Goal: Task Accomplishment & Management: Manage account settings

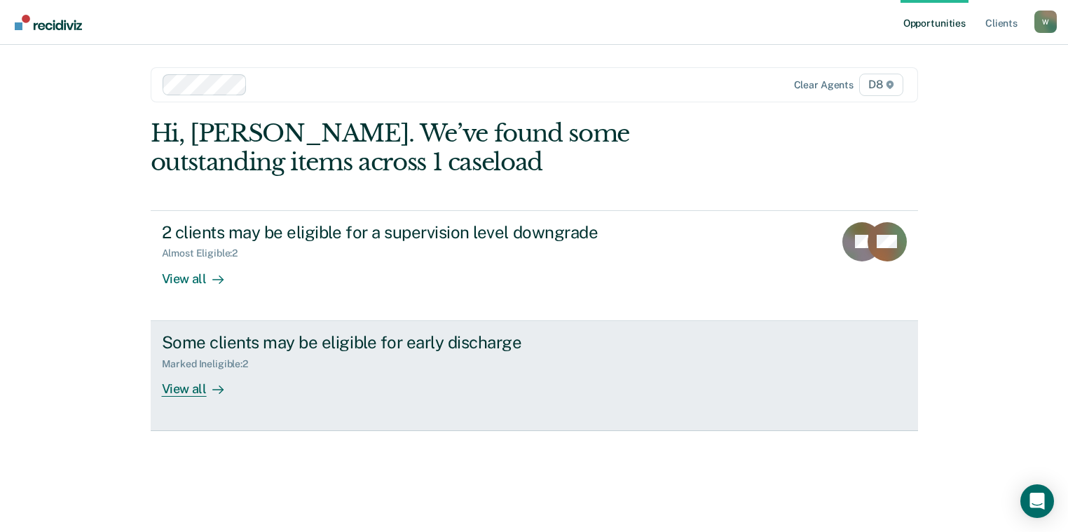
click at [176, 391] on div "View all" at bounding box center [201, 382] width 78 height 27
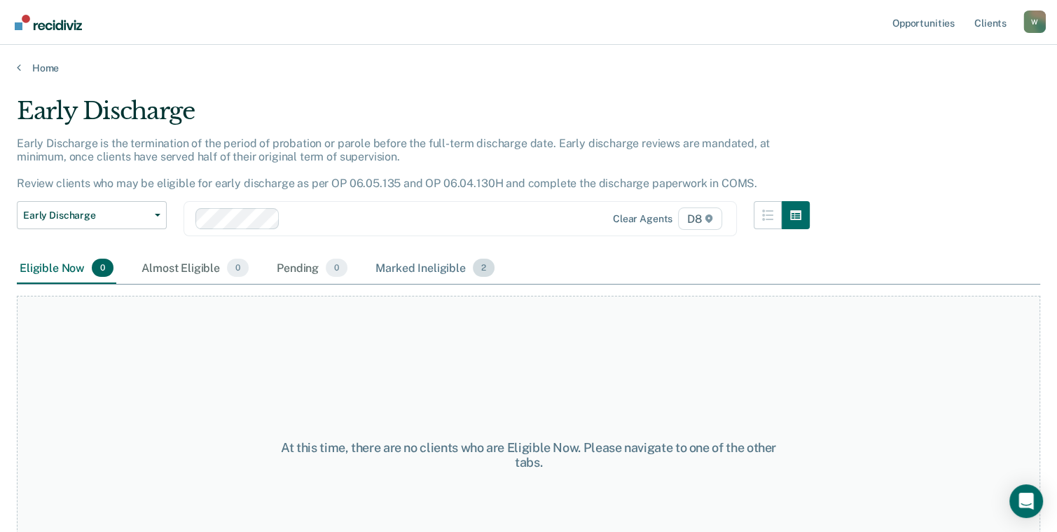
click at [426, 268] on div "Marked Ineligible 2" at bounding box center [435, 268] width 125 height 31
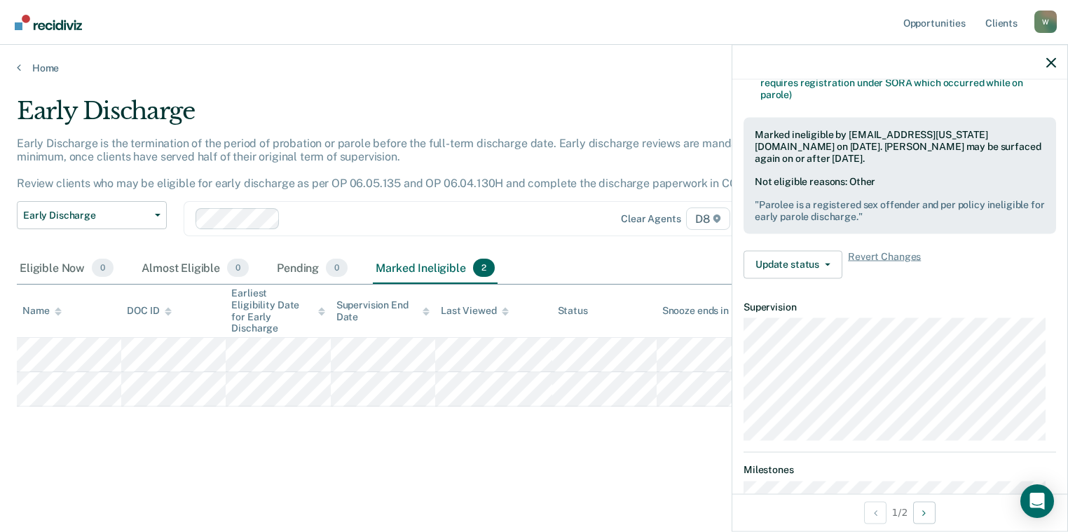
scroll to position [415, 0]
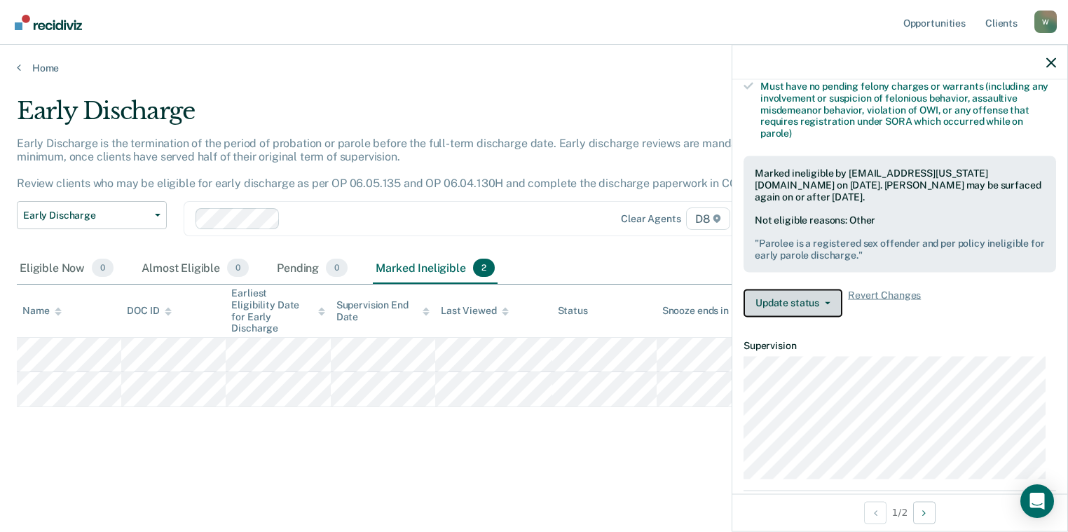
click at [827, 290] on button "Update status" at bounding box center [792, 303] width 99 height 28
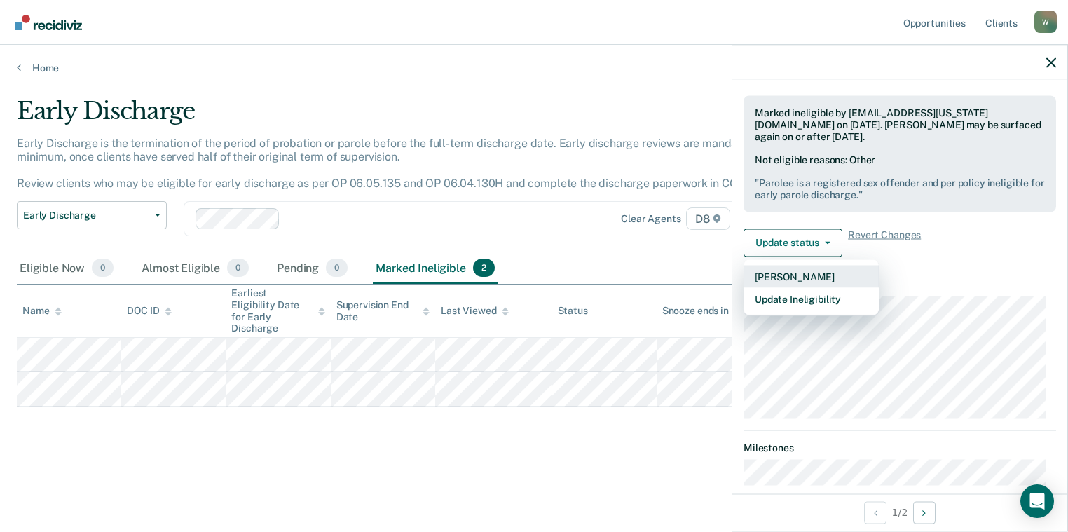
scroll to position [555, 0]
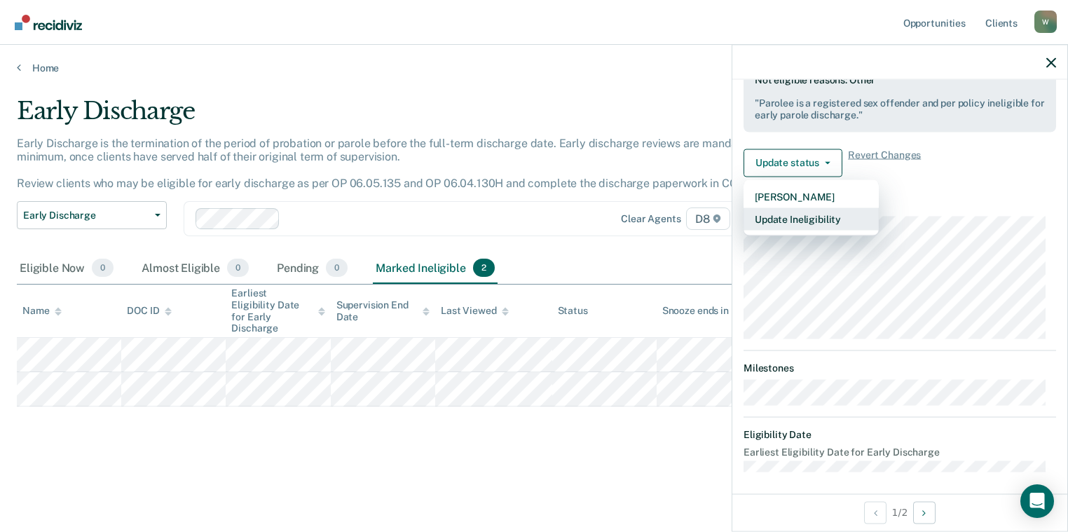
click at [843, 217] on button "Update Ineligibility" at bounding box center [810, 218] width 135 height 22
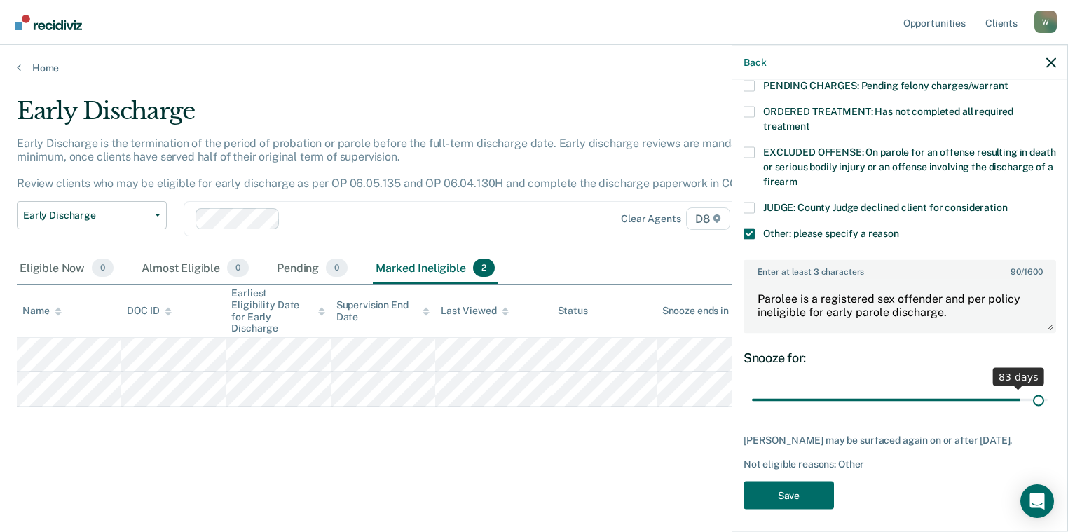
type input "90"
drag, startPoint x: 1019, startPoint y: 386, endPoint x: 1055, endPoint y: 392, distance: 36.3
click at [1047, 392] on input "range" at bounding box center [900, 399] width 296 height 25
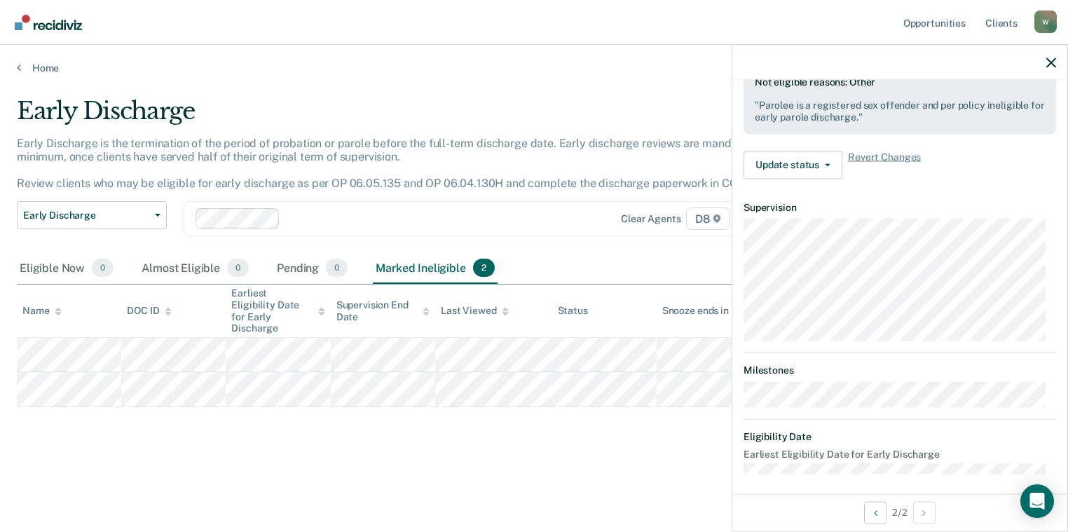
scroll to position [555, 0]
click at [36, 63] on link "Home" at bounding box center [534, 68] width 1034 height 13
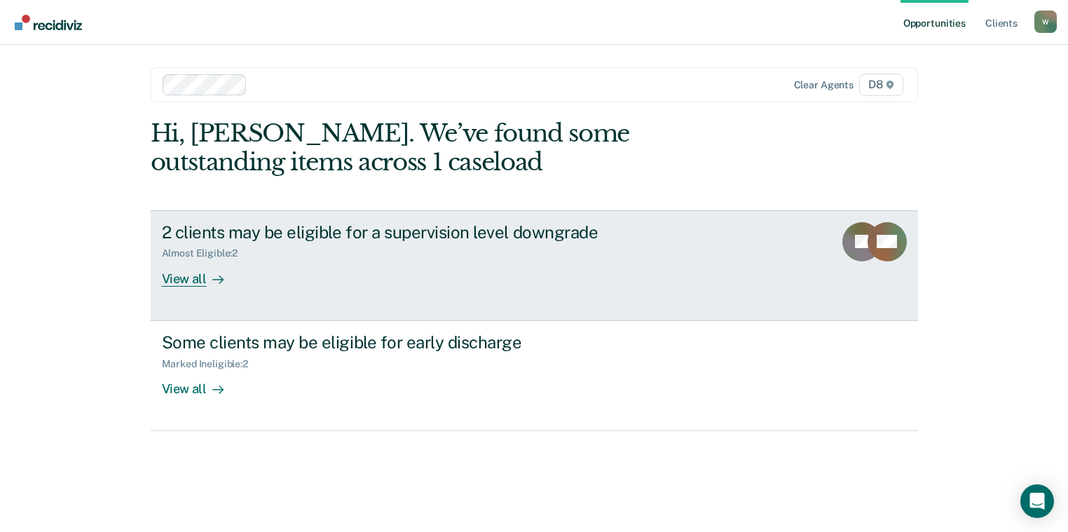
click at [196, 282] on div "View all" at bounding box center [201, 272] width 78 height 27
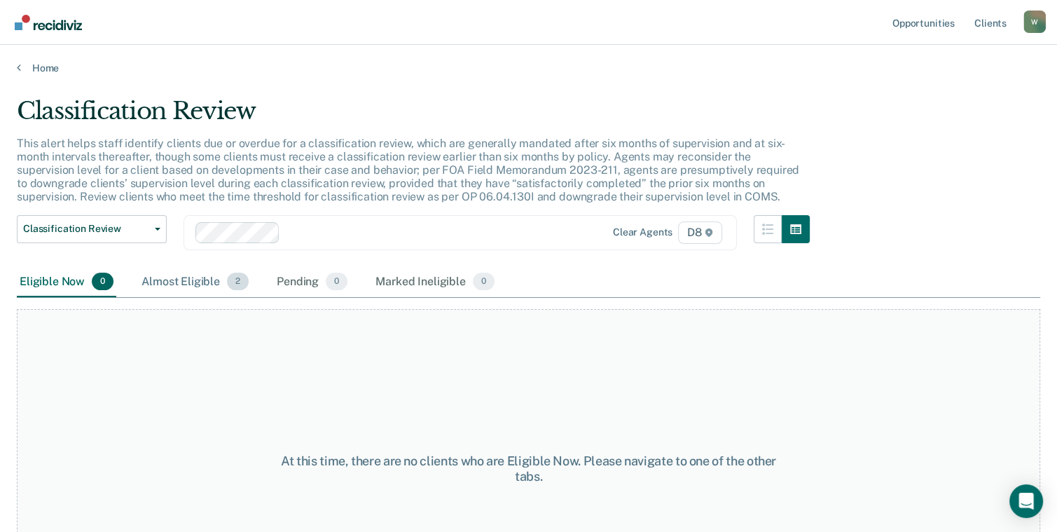
click at [194, 278] on div "Almost Eligible 2" at bounding box center [195, 282] width 113 height 31
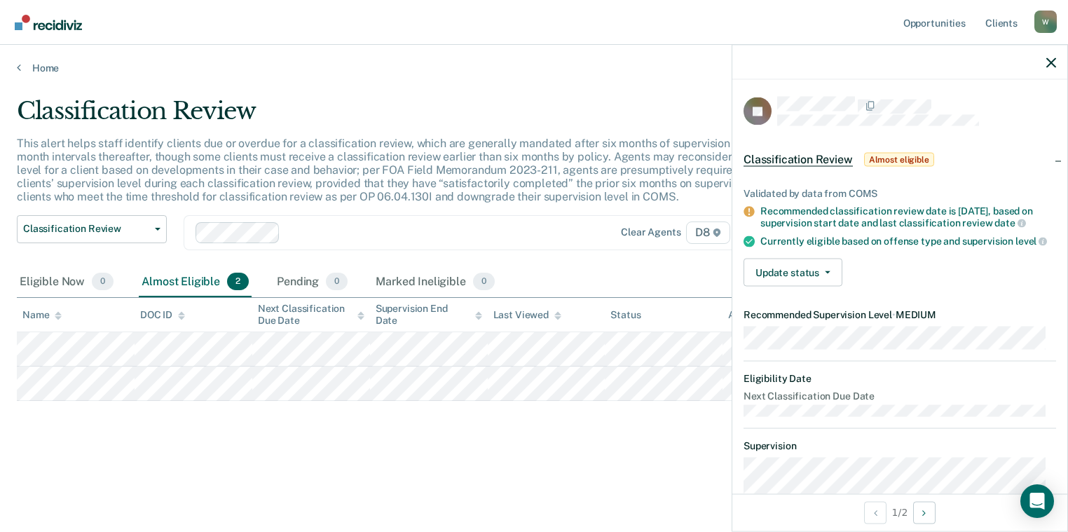
click at [553, 450] on div "Classification Review This alert helps staff identify clients due or overdue fo…" at bounding box center [534, 284] width 1034 height 375
click at [513, 254] on div "Classification Review Classification Review Early Discharge Minimum Telephone R…" at bounding box center [417, 241] width 801 height 52
click at [799, 284] on button "Update status" at bounding box center [792, 273] width 99 height 28
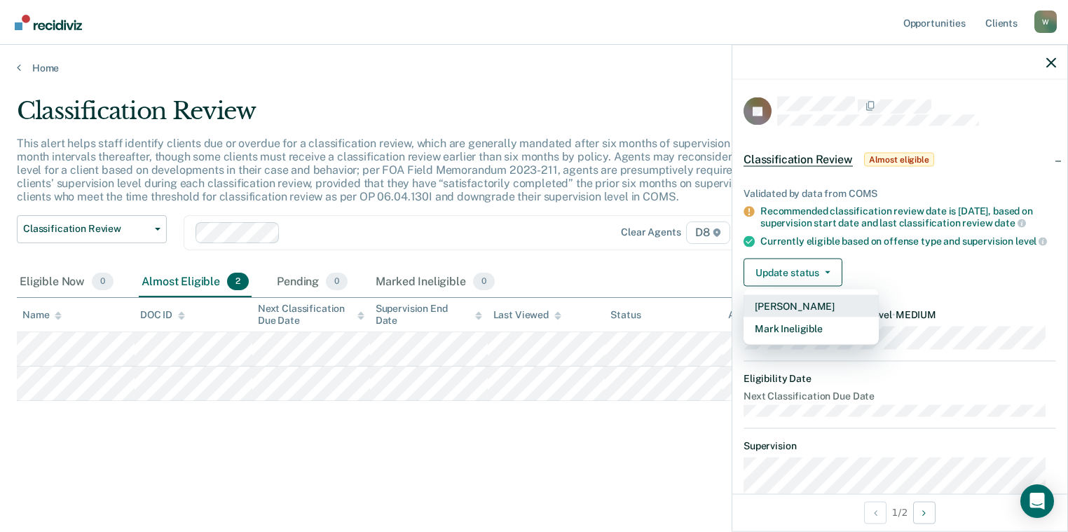
click at [855, 315] on button "[PERSON_NAME]" at bounding box center [810, 306] width 135 height 22
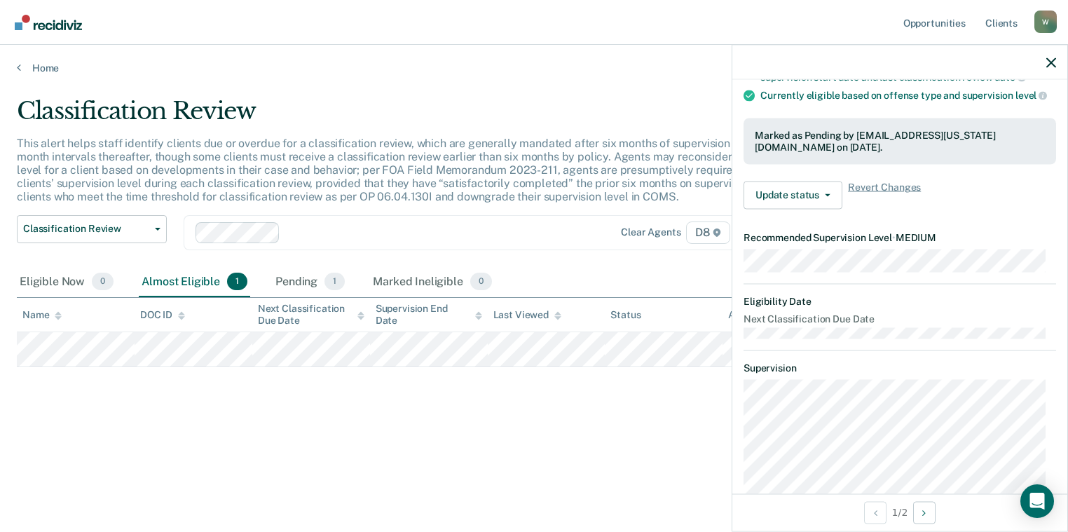
scroll to position [309, 0]
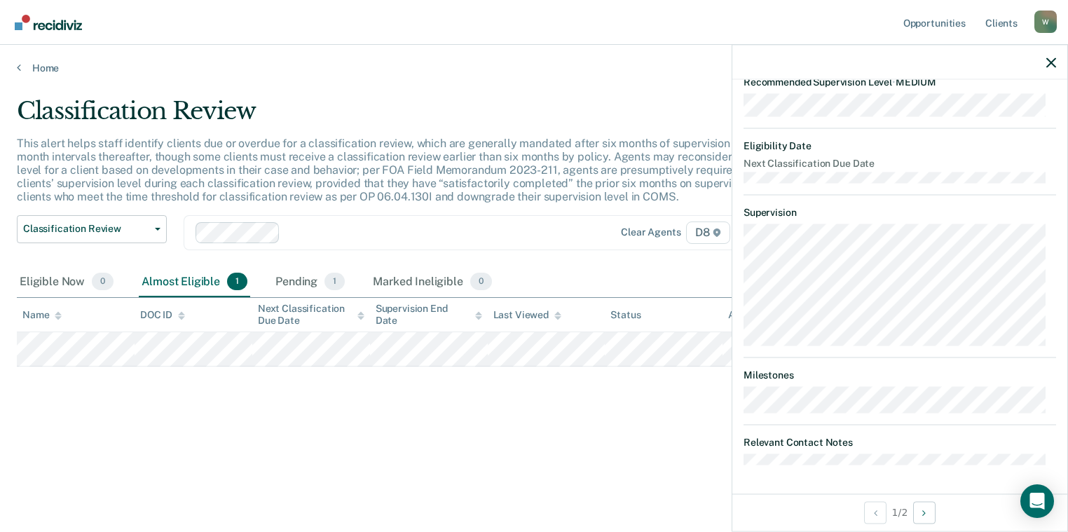
click at [507, 444] on div "Classification Review This alert helps staff identify clients due or overdue fo…" at bounding box center [534, 284] width 1034 height 375
click at [1048, 64] on icon "button" at bounding box center [1051, 62] width 10 height 10
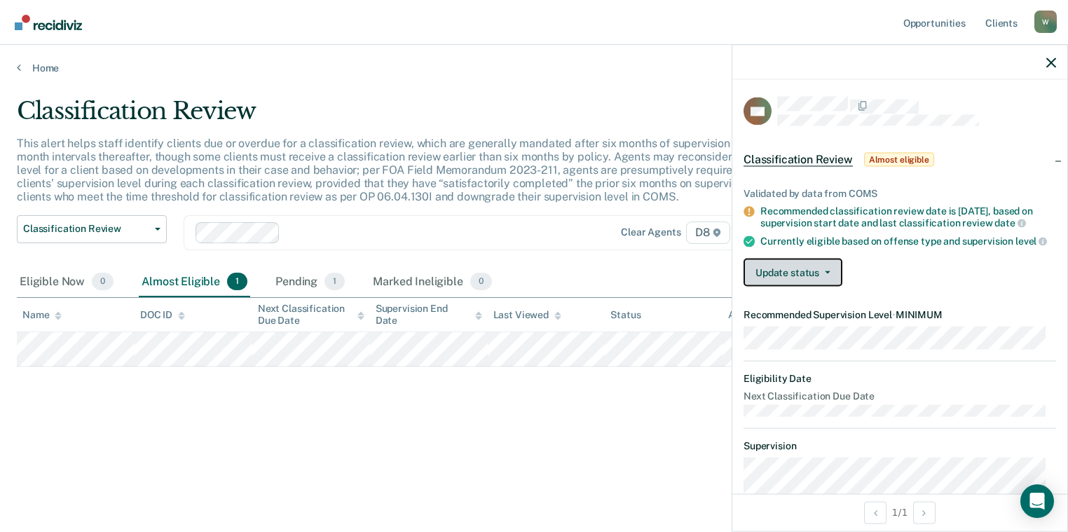
click at [799, 280] on button "Update status" at bounding box center [792, 273] width 99 height 28
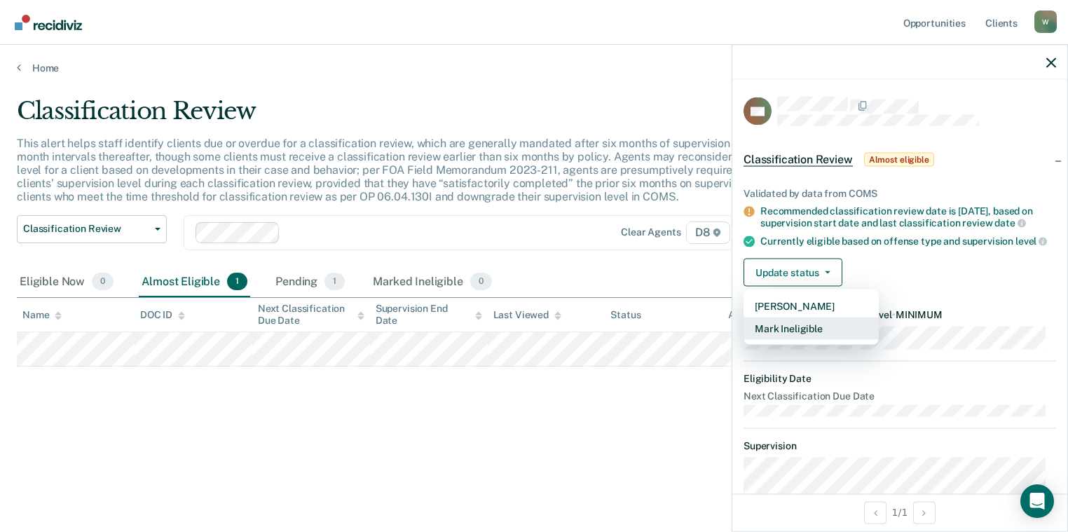
click at [791, 336] on button "Mark Ineligible" at bounding box center [810, 328] width 135 height 22
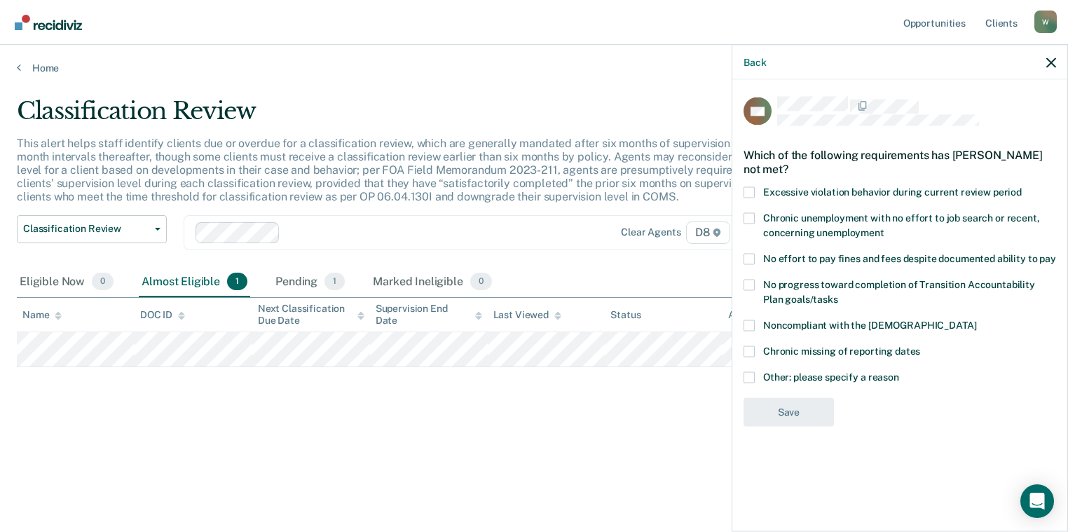
click at [750, 375] on span at bounding box center [748, 376] width 11 height 11
click at [899, 371] on input "Other: please specify a reason" at bounding box center [899, 371] width 0 height 0
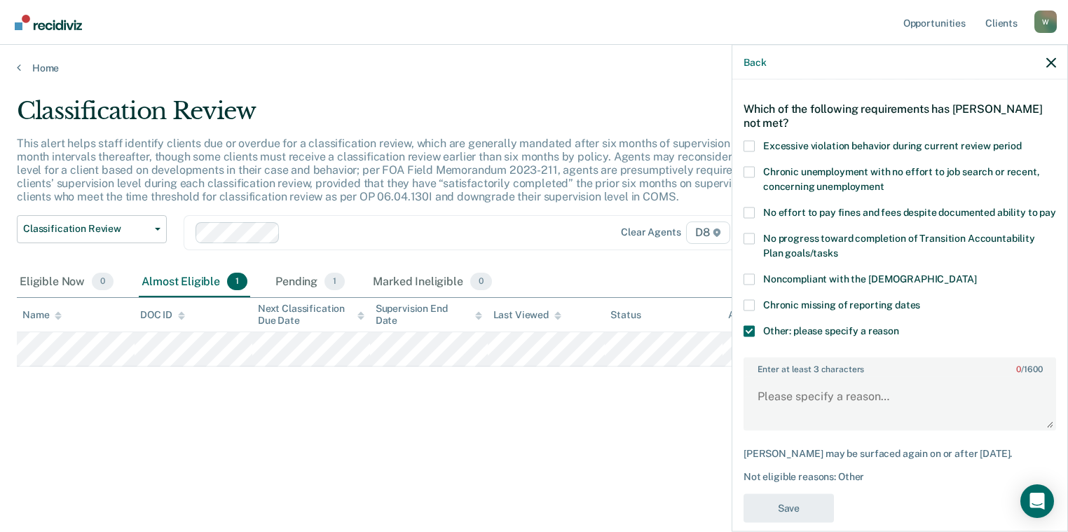
scroll to position [70, 0]
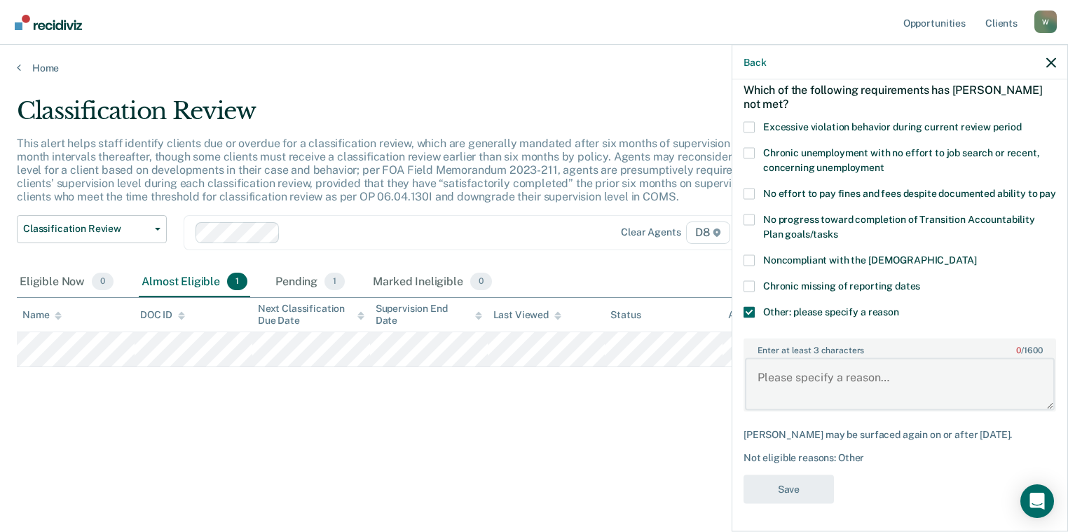
click at [854, 394] on textarea "Enter at least 3 characters 0 / 1600" at bounding box center [900, 384] width 310 height 52
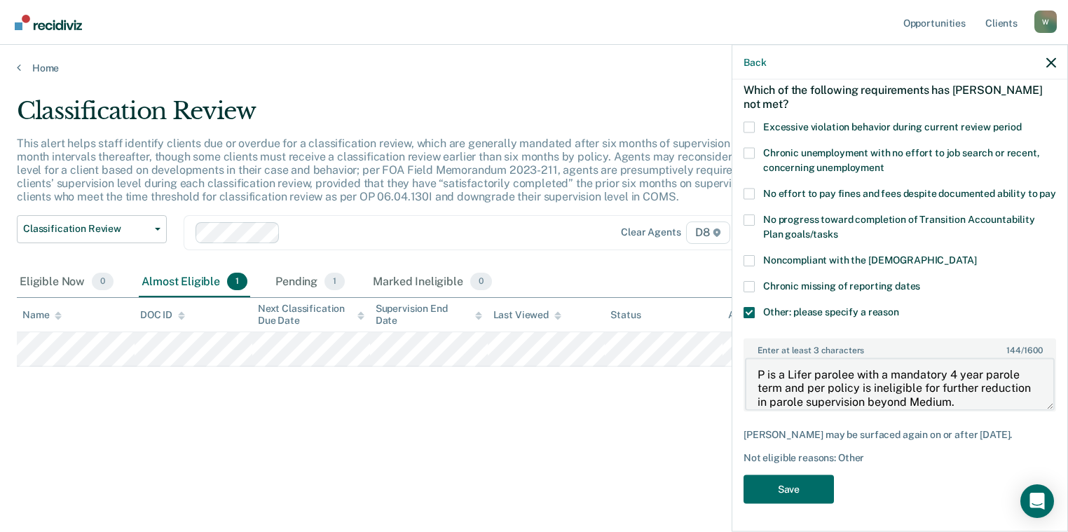
scroll to position [77, 0]
type textarea "P is a Lifer parolee with a mandatory 4 year parole term and per policy is inel…"
click at [787, 493] on button "Save" at bounding box center [788, 488] width 90 height 29
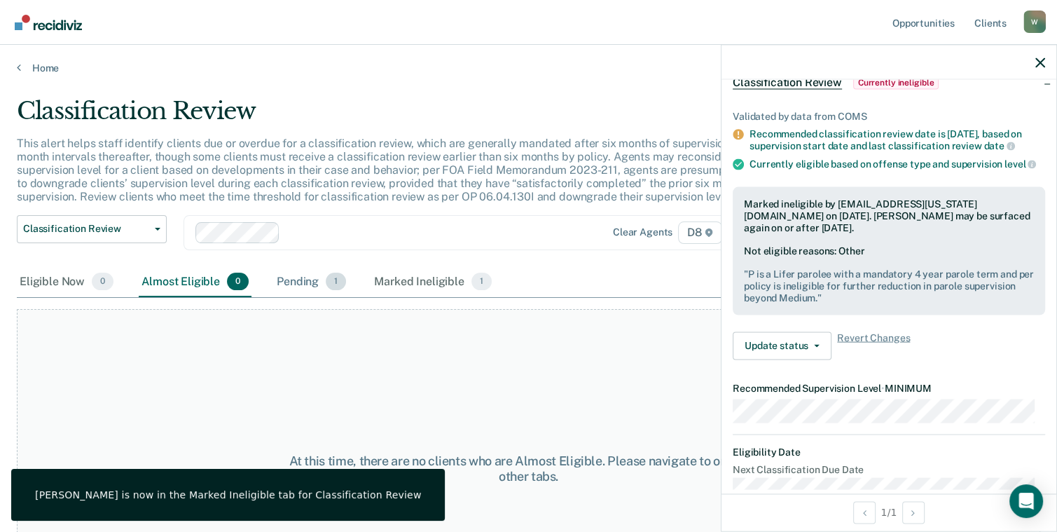
click at [313, 282] on div "Pending 1" at bounding box center [311, 282] width 75 height 31
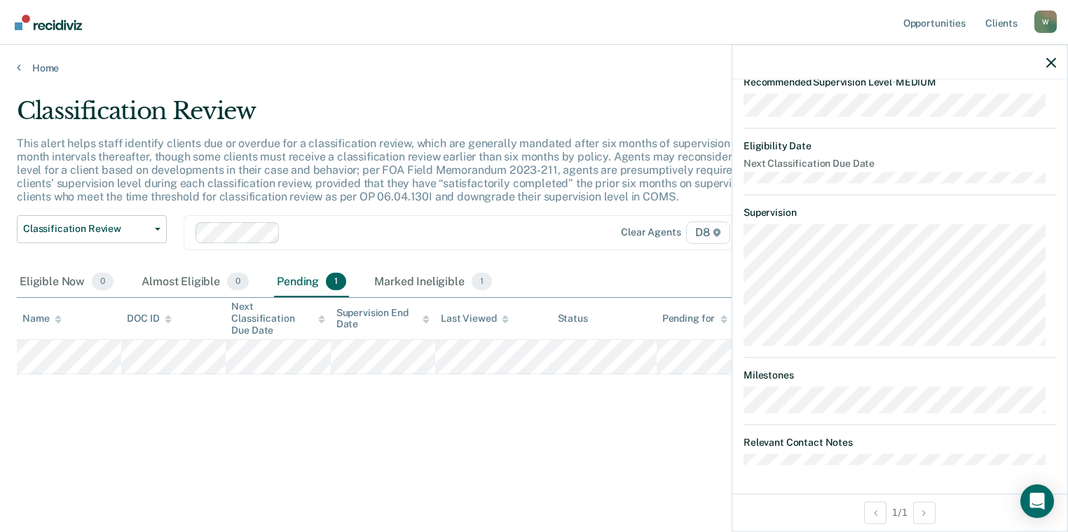
scroll to position [0, 0]
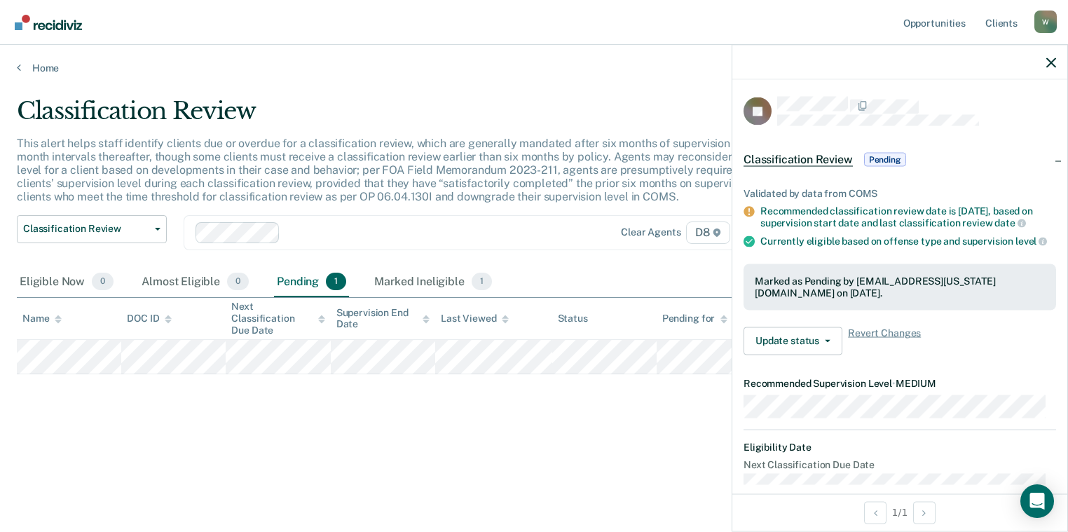
click at [1058, 67] on div at bounding box center [899, 62] width 335 height 35
click at [1052, 63] on icon "button" at bounding box center [1051, 62] width 10 height 10
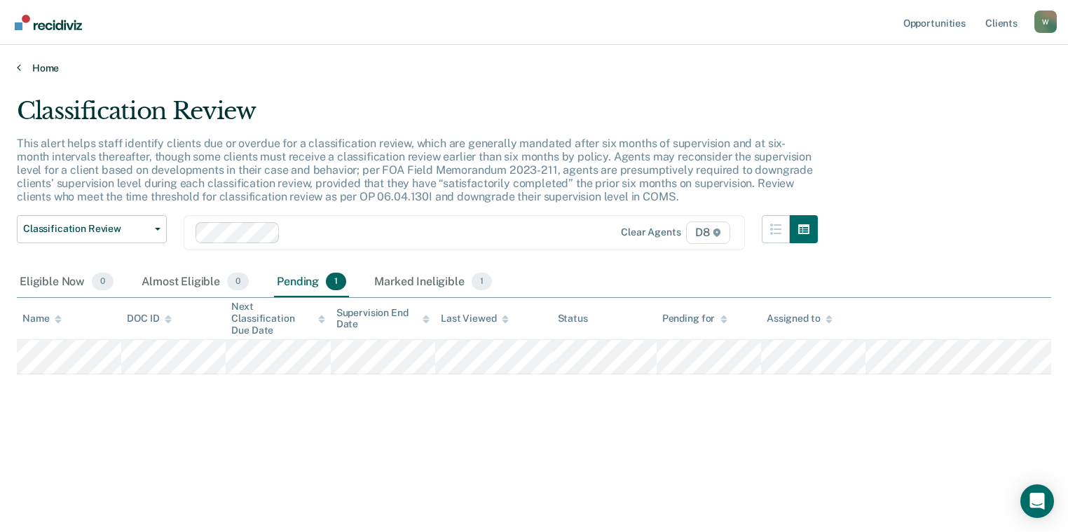
click at [36, 69] on link "Home" at bounding box center [534, 68] width 1034 height 13
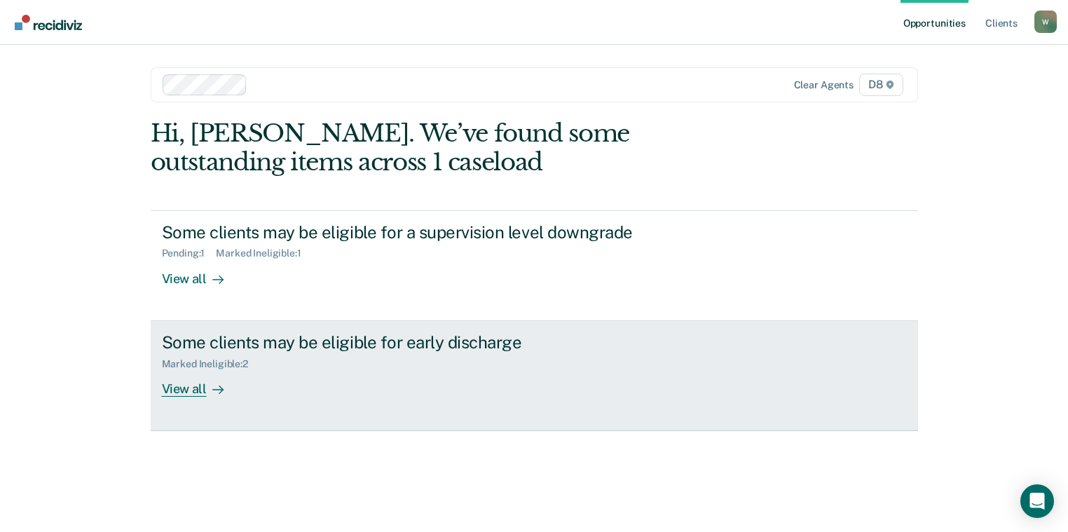
click at [190, 388] on div "View all" at bounding box center [201, 382] width 78 height 27
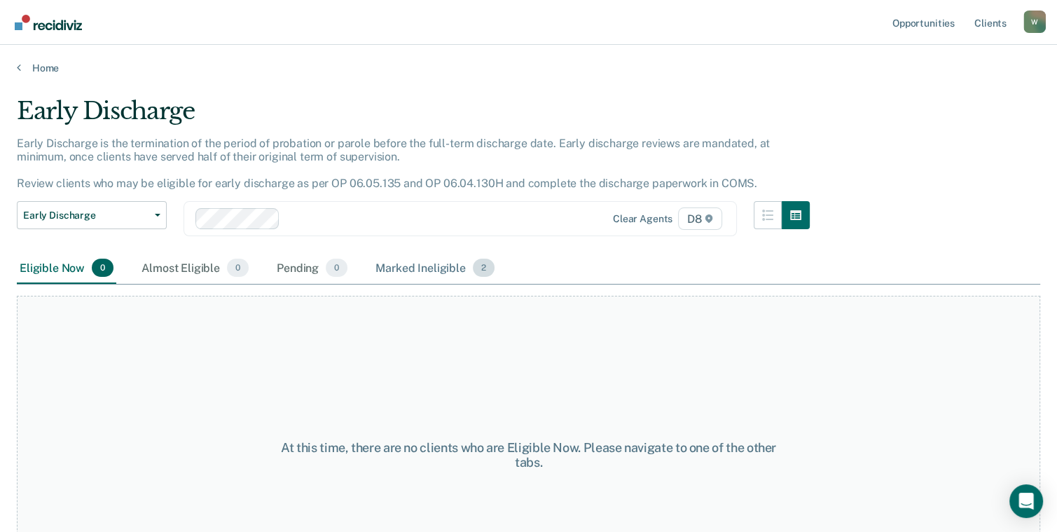
click at [425, 271] on div "Marked Ineligible 2" at bounding box center [435, 268] width 125 height 31
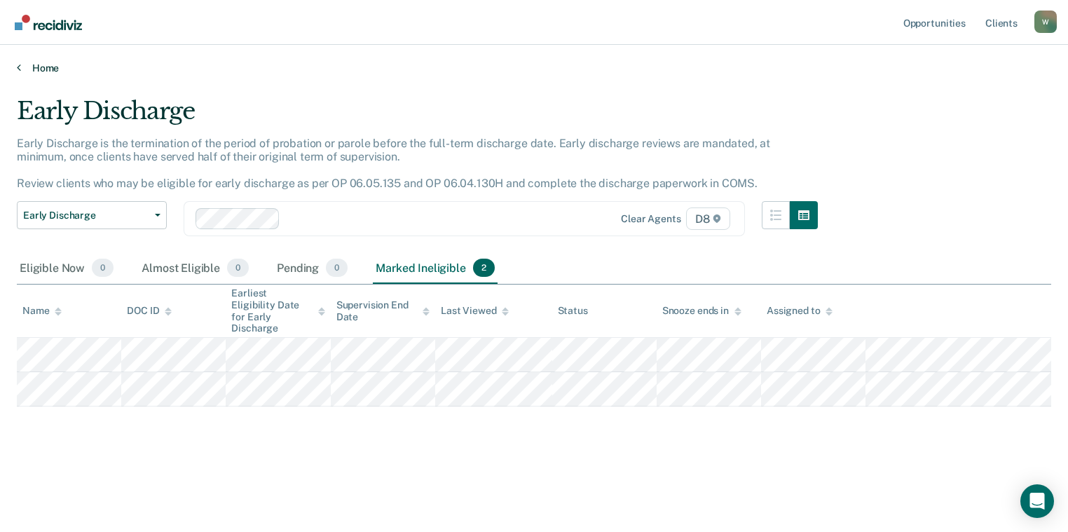
click at [48, 66] on link "Home" at bounding box center [534, 68] width 1034 height 13
